Goal: Task Accomplishment & Management: Use online tool/utility

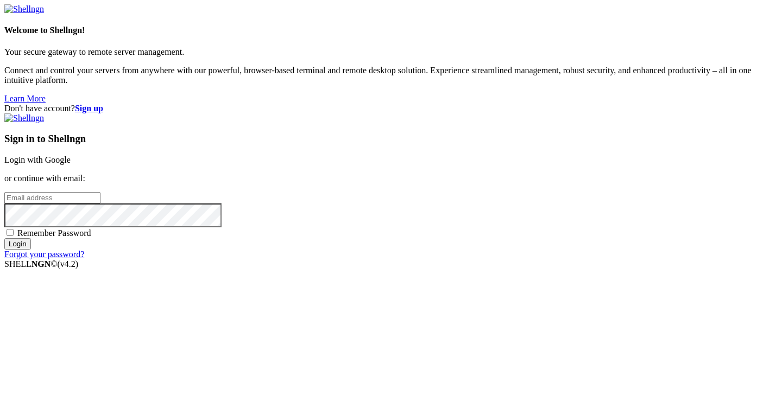
click at [71, 155] on link "Login with Google" at bounding box center [37, 159] width 66 height 9
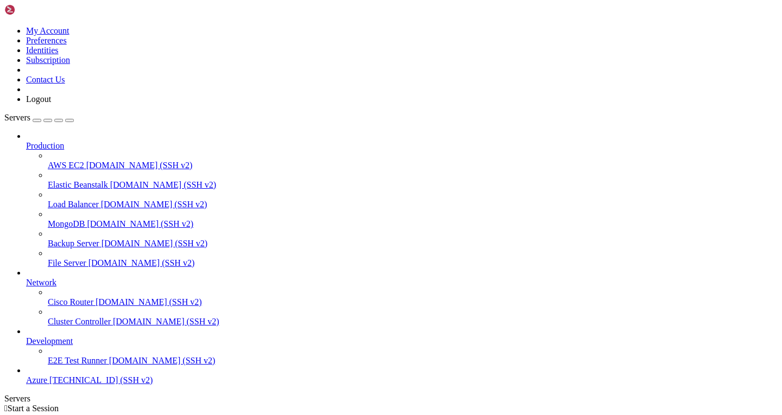
scroll to position [23, 0]
click at [47, 384] on span "Azure" at bounding box center [36, 380] width 21 height 9
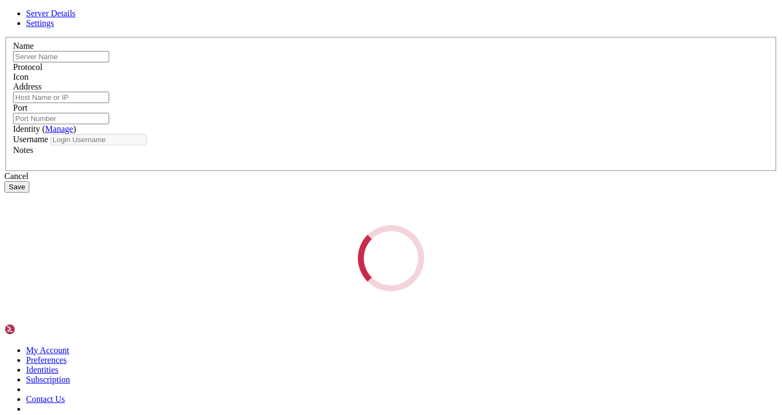
type input "Azure"
type input "[TECHNICAL_ID]"
type input "22"
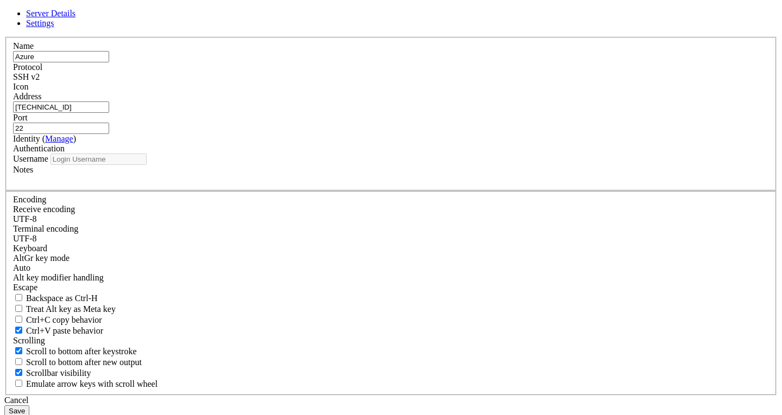
type input "Santotomas"
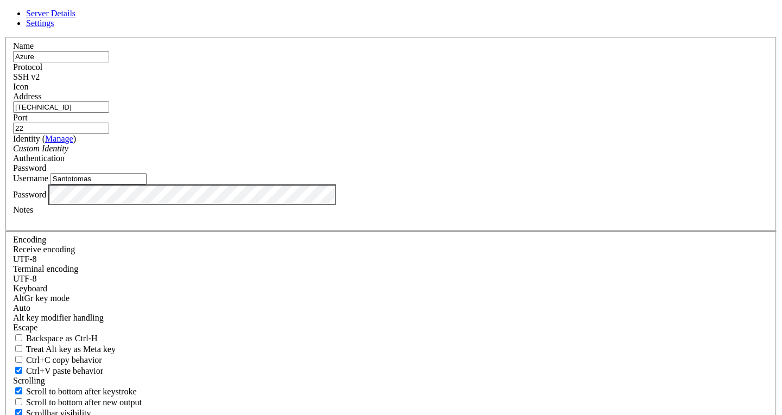
drag, startPoint x: 309, startPoint y: 145, endPoint x: 235, endPoint y: 142, distance: 73.9
click at [238, 144] on div "Name Azure Protocol SSH v2 Icon Address [TECHNICAL_ID]" at bounding box center [390, 236] width 773 height 399
paste input "63.90.8"
type input "[TECHNICAL_ID]"
drag, startPoint x: 312, startPoint y: 228, endPoint x: 192, endPoint y: 224, distance: 120.6
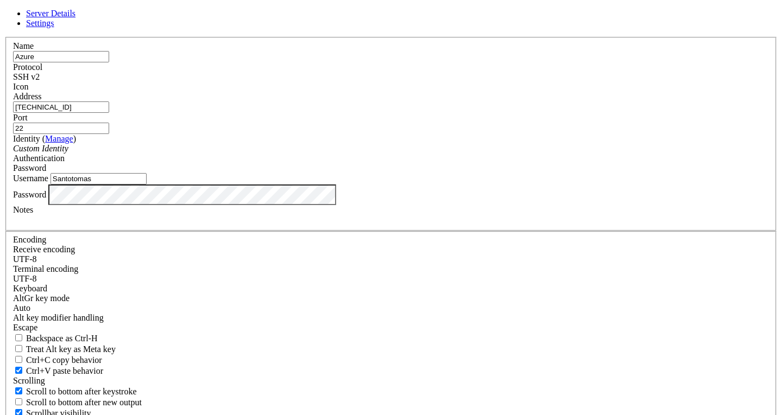
click at [192, 224] on div "Server Details Settings Name Azure Protocol SSH v2 Icon" at bounding box center [390, 233] width 773 height 448
type input "santotomas"
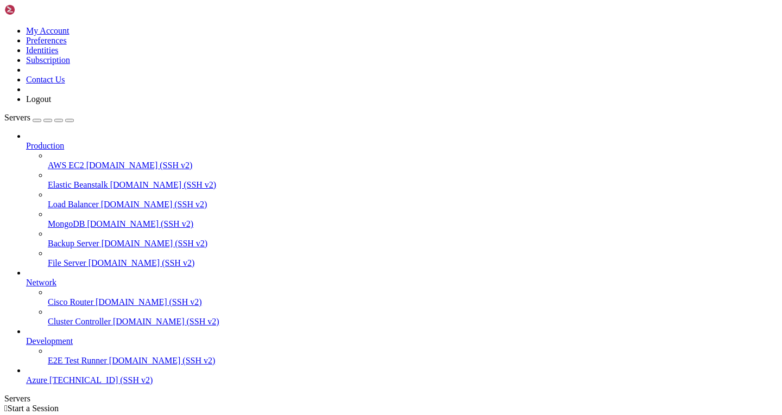
click at [75, 385] on span "[TECHNICAL_ID] (SSH v2)" at bounding box center [100, 380] width 103 height 9
click at [46, 383] on span "Azure" at bounding box center [36, 380] width 21 height 9
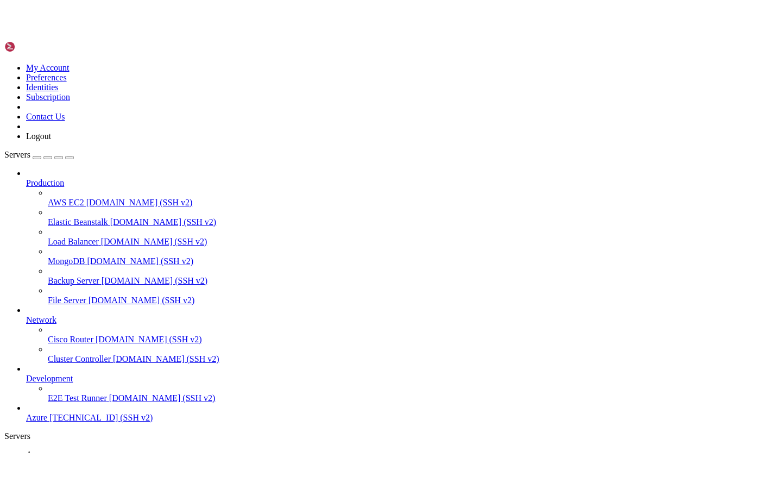
scroll to position [0, 0]
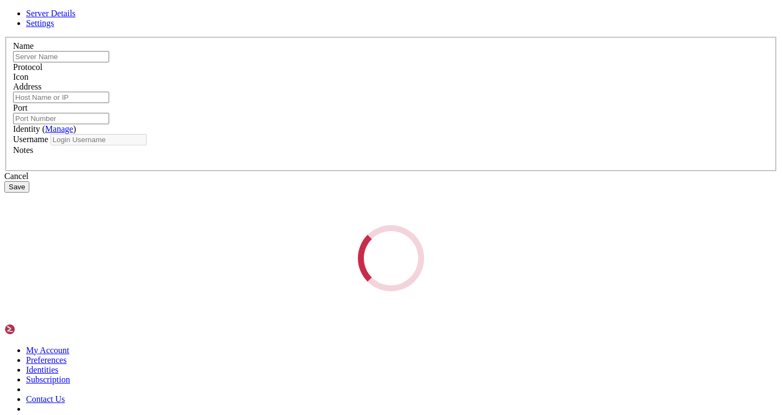
type input "Azure"
type input "[TECHNICAL_ID]"
type input "22"
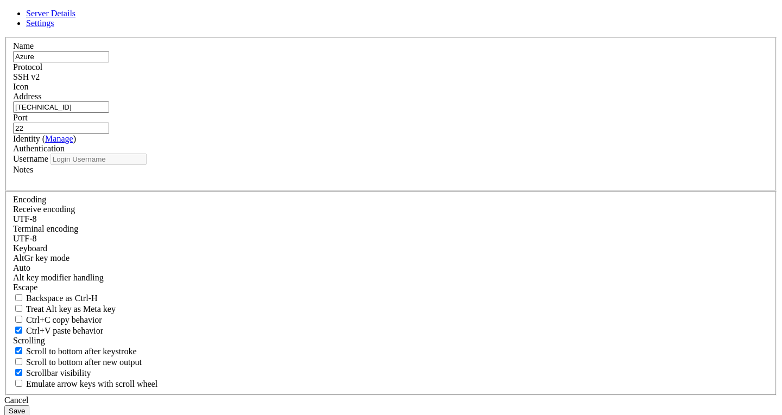
type input "santotomas"
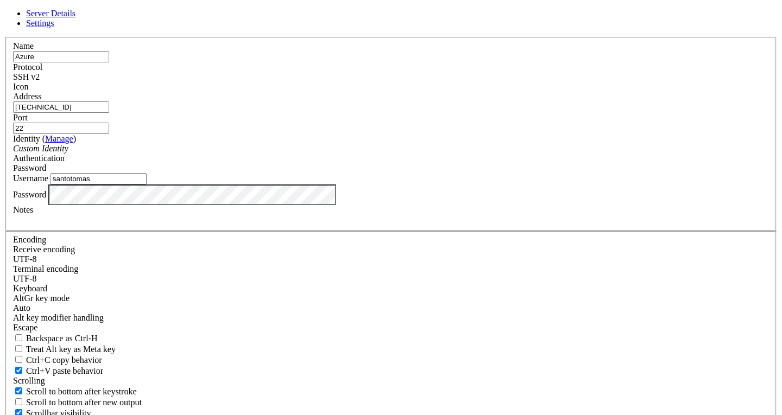
drag, startPoint x: 218, startPoint y: 231, endPoint x: 163, endPoint y: 231, distance: 54.8
click at [163, 231] on div "Server Details Settings Name Azure Protocol SSH v2 Icon" at bounding box center [390, 233] width 773 height 448
click at [110, 238] on div "Server Details Settings Name Azure Protocol SSH v2 Icon" at bounding box center [390, 233] width 773 height 448
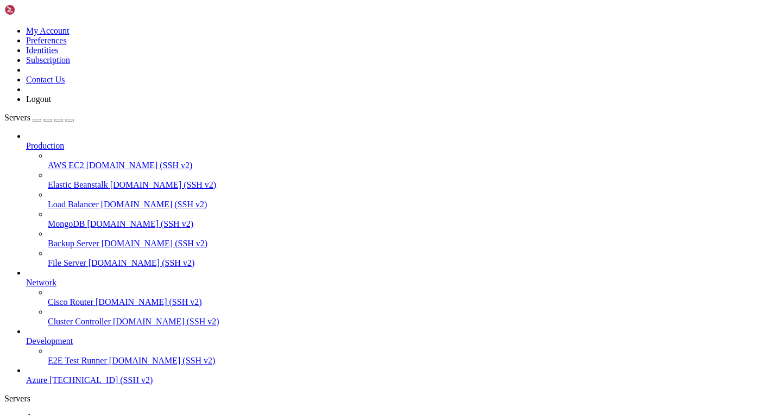
click at [47, 381] on span "Azure" at bounding box center [36, 380] width 21 height 9
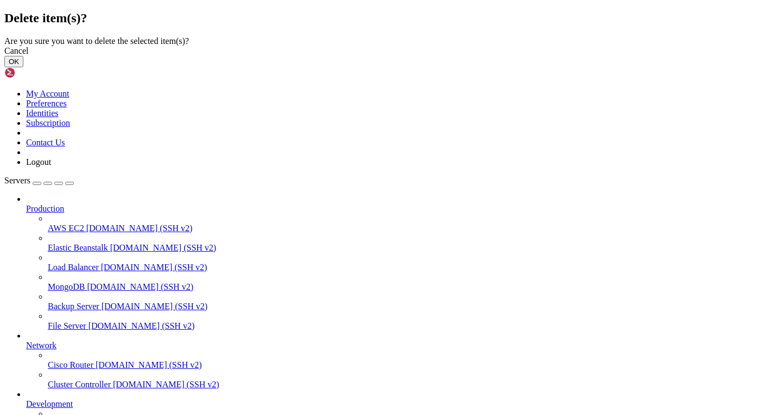
click at [23, 67] on button "OK" at bounding box center [13, 61] width 19 height 11
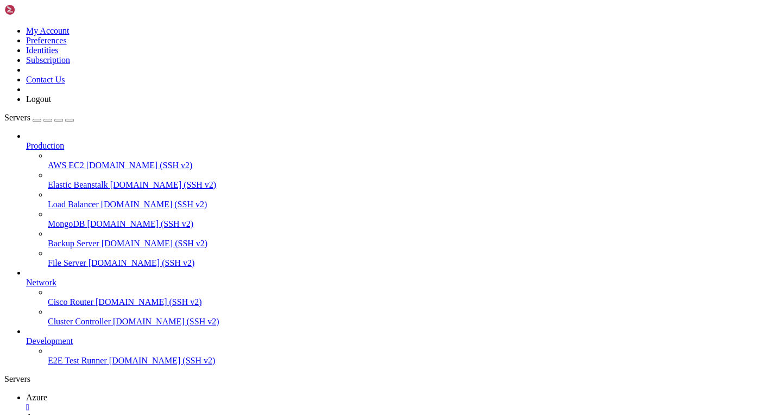
click at [188, 403] on div "" at bounding box center [401, 408] width 751 height 10
click at [37, 121] on div "button" at bounding box center [37, 121] width 0 height 0
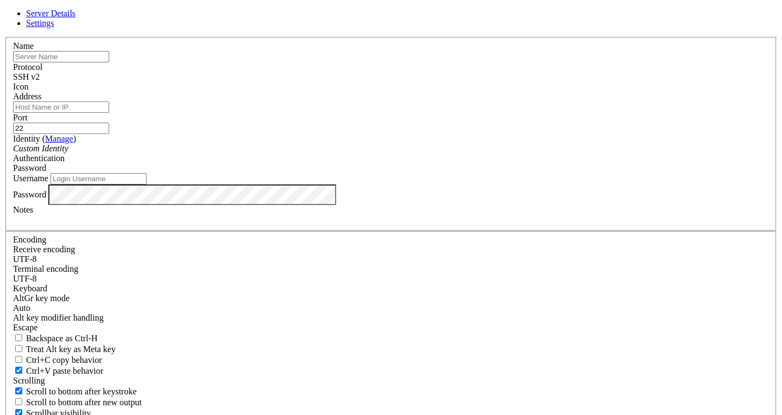
click at [147, 185] on input "Username" at bounding box center [98, 178] width 96 height 11
type input "santotomas"
drag, startPoint x: 297, startPoint y: 141, endPoint x: 299, endPoint y: 136, distance: 5.7
click at [109, 113] on input "Address" at bounding box center [61, 107] width 96 height 11
type input "[TECHNICAL_ID]"
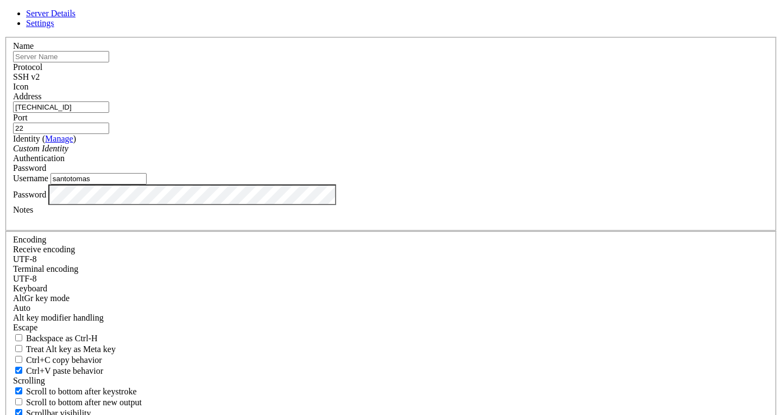
click at [109, 62] on input "text" at bounding box center [61, 56] width 96 height 11
type input "AzureWEB"
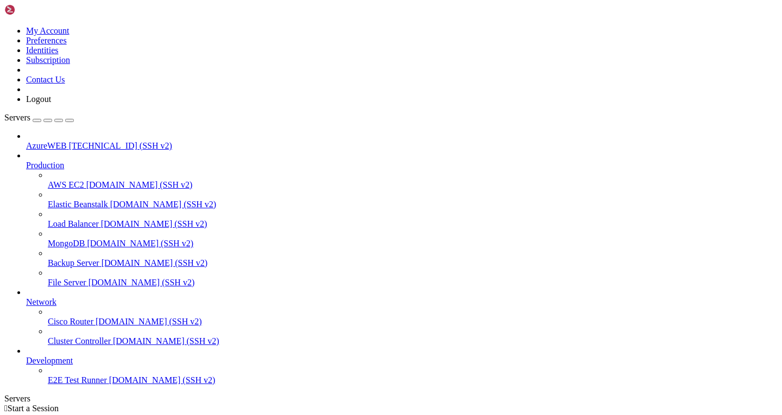
click at [69, 141] on span "[TECHNICAL_ID] (SSH v2)" at bounding box center [120, 145] width 103 height 9
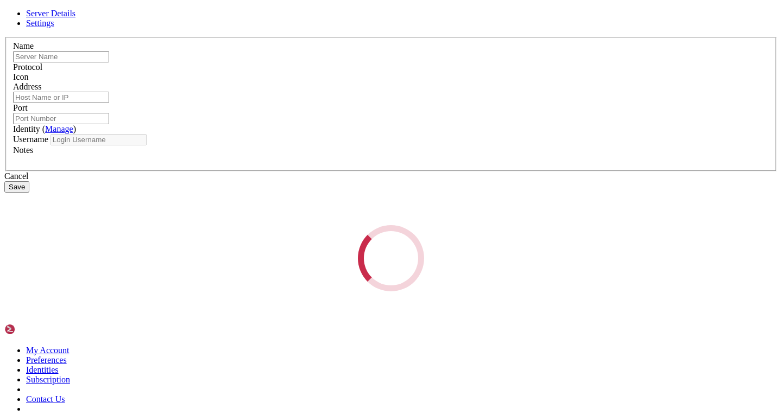
type input "AzureWEB"
type input "[TECHNICAL_ID]"
type input "22"
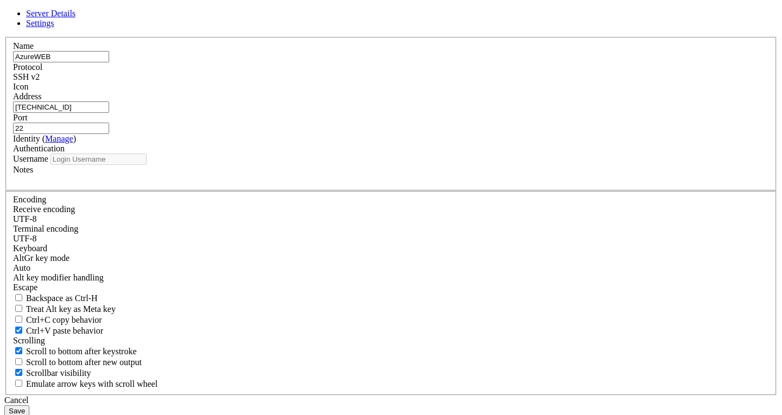
type input "santotomas"
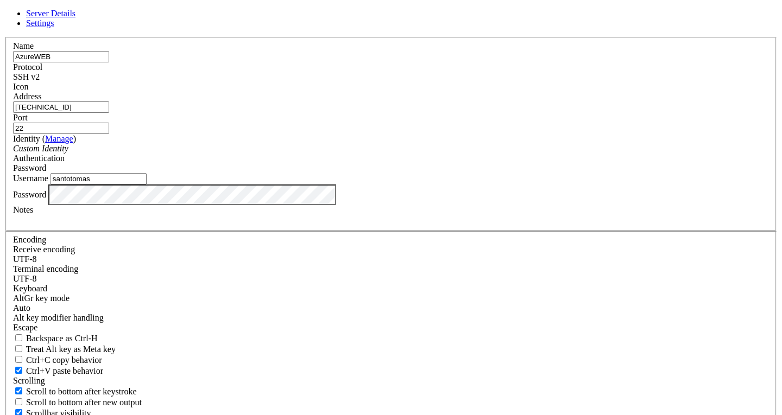
click at [176, 258] on div "Server Details Settings Name AzureWEB Protocol SSH v2 Icon" at bounding box center [390, 233] width 773 height 448
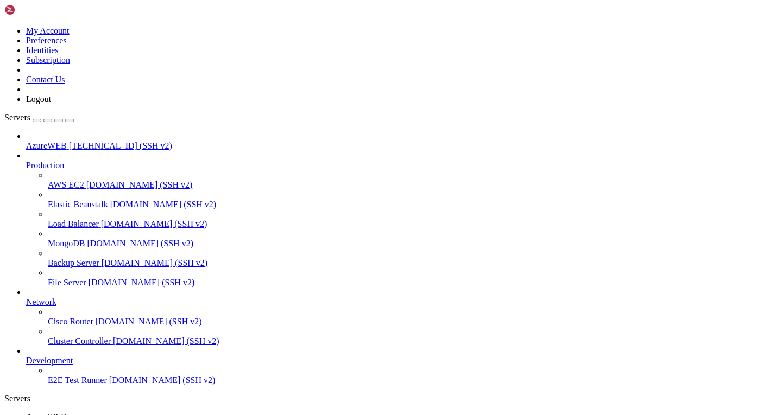
click at [57, 141] on span "AzureWEB" at bounding box center [46, 145] width 41 height 9
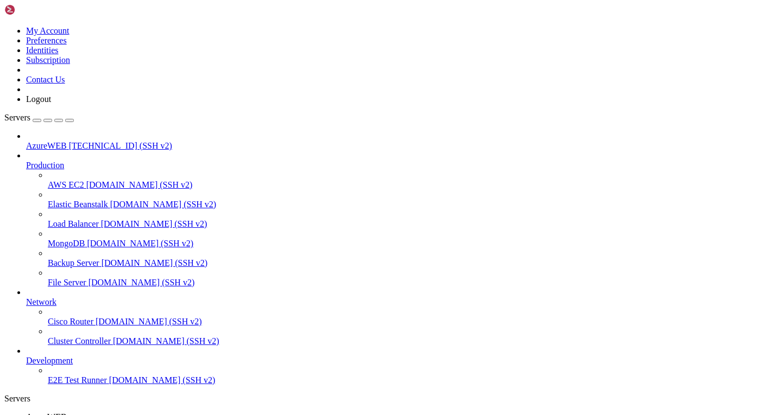
click at [61, 10] on img at bounding box center [35, 9] width 62 height 11
click at [4, 26] on link at bounding box center [4, 26] width 0 height 0
click at [67, 9] on img at bounding box center [35, 9] width 62 height 11
click at [48, 141] on span "AzureWEB" at bounding box center [46, 145] width 41 height 9
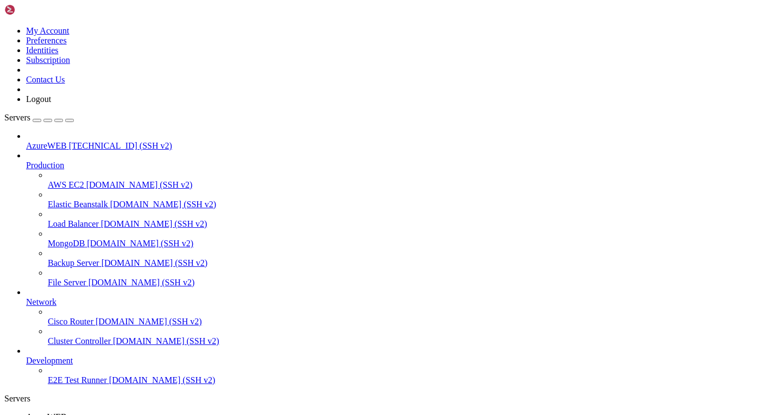
scroll to position [0, 0]
click at [4, 26] on icon at bounding box center [4, 26] width 0 height 0
click at [69, 35] on link "My Account" at bounding box center [47, 30] width 43 height 9
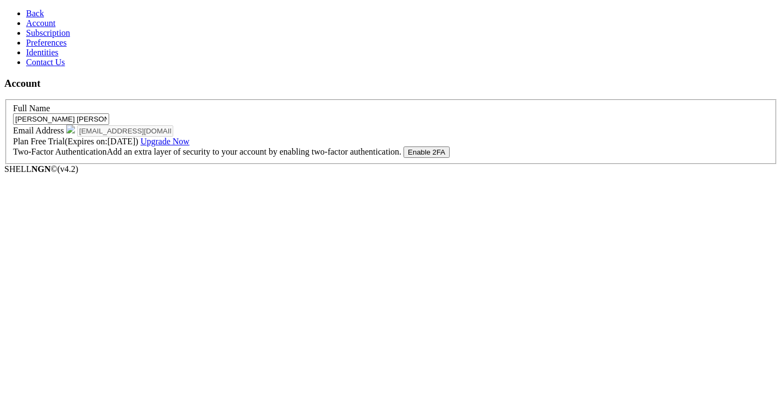
click at [27, 11] on span "Back" at bounding box center [35, 13] width 18 height 9
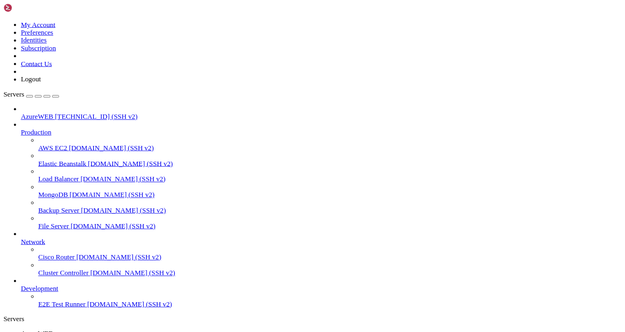
scroll to position [9, 0]
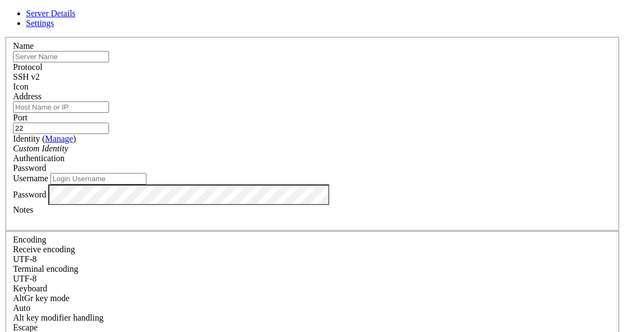
click at [109, 62] on input "text" at bounding box center [61, 56] width 96 height 11
click at [4, 37] on icon at bounding box center [4, 37] width 0 height 0
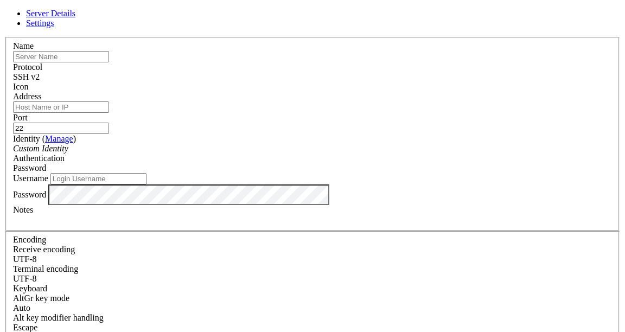
click at [109, 62] on input "text" at bounding box center [61, 56] width 96 height 11
paste input "WebServer"
type input "WebServer"
click at [109, 113] on input "Address" at bounding box center [61, 107] width 96 height 11
paste input "[TECHNICAL_ID]"
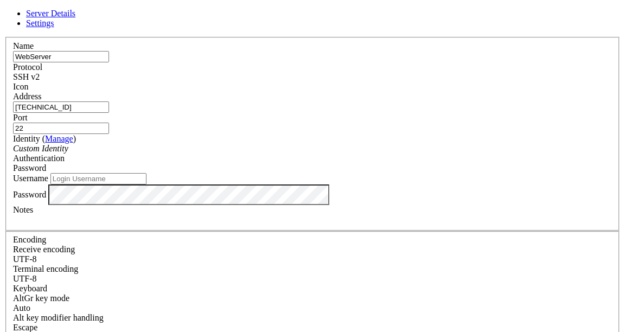
type input "[TECHNICAL_ID]"
click at [147, 185] on input "Username" at bounding box center [98, 178] width 96 height 11
type input "santotomas"
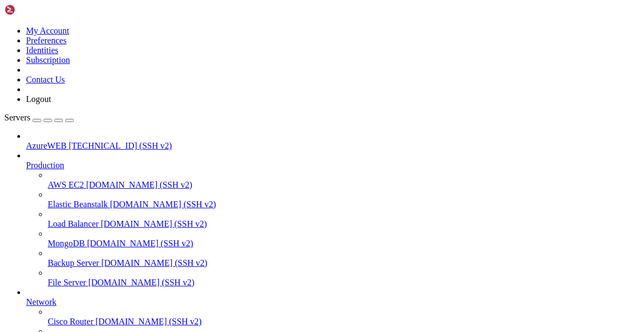
scroll to position [135, 0]
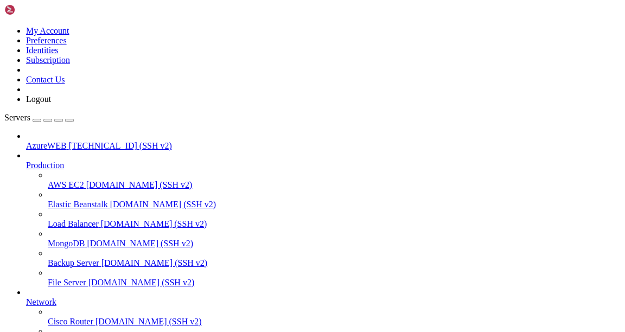
drag, startPoint x: 111, startPoint y: 884, endPoint x: 27, endPoint y: 870, distance: 85.8
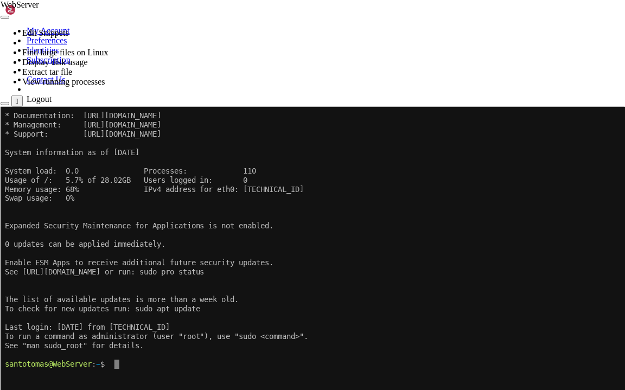
scroll to position [76, 0]
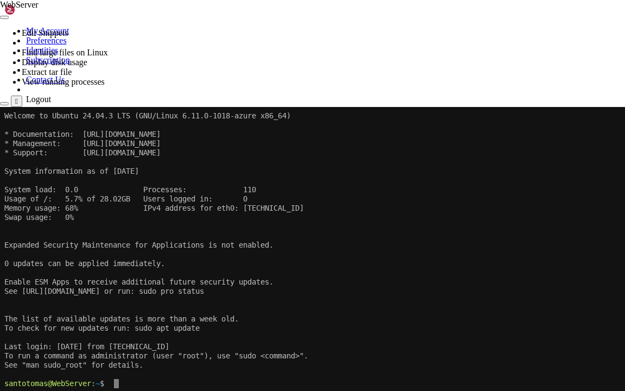
click at [225, 333] on x-row at bounding box center [312, 337] width 617 height 9
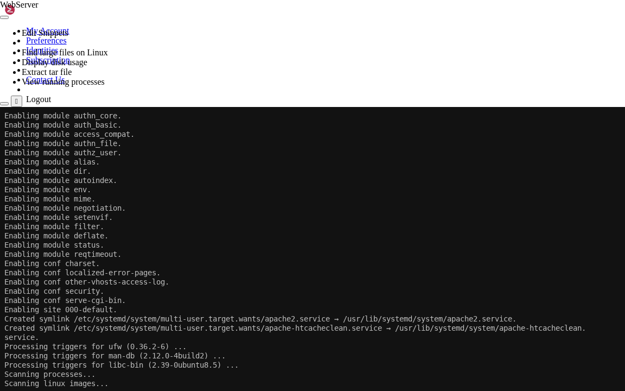
click at [174, 371] on x-row "Scanning processes..." at bounding box center [312, 374] width 617 height 9
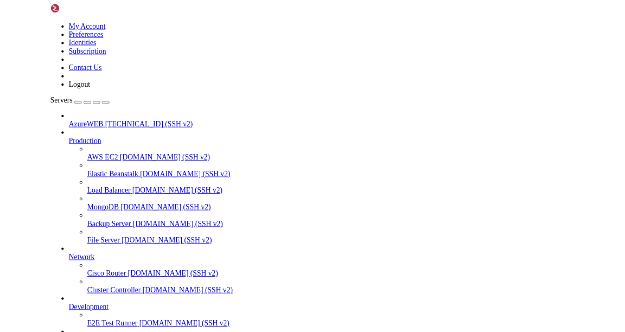
scroll to position [443, 0]
